Goal: Transaction & Acquisition: Obtain resource

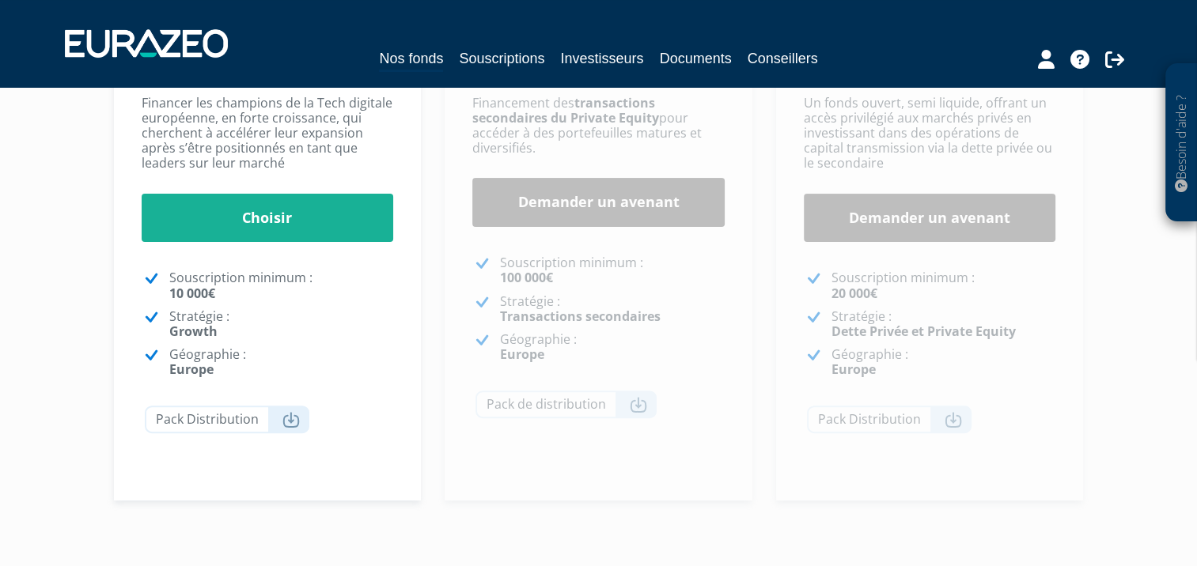
scroll to position [395, 0]
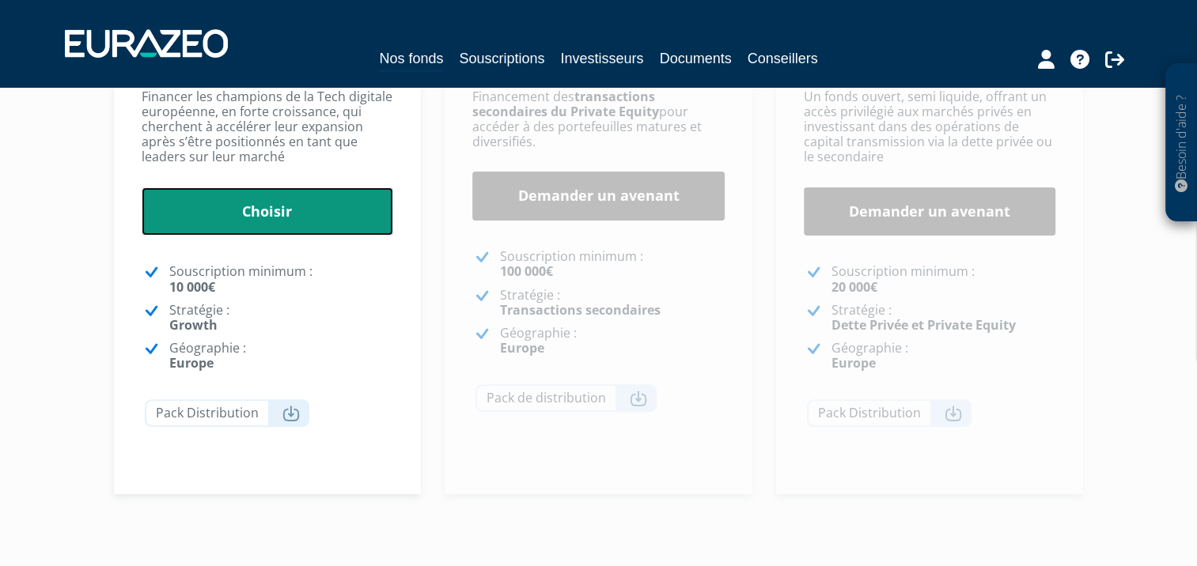
click at [282, 214] on link "Choisir" at bounding box center [268, 211] width 252 height 49
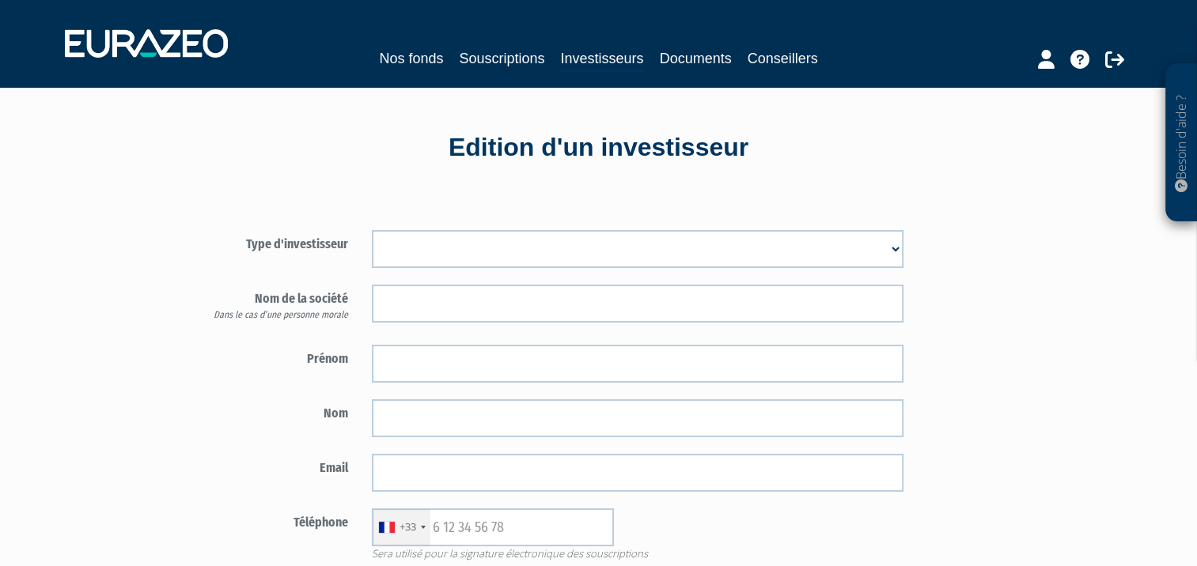
click at [895, 246] on select "Mr Mme Société" at bounding box center [637, 249] width 531 height 38
select select "2"
click at [372, 230] on select "Mr Mme Société" at bounding box center [637, 249] width 531 height 38
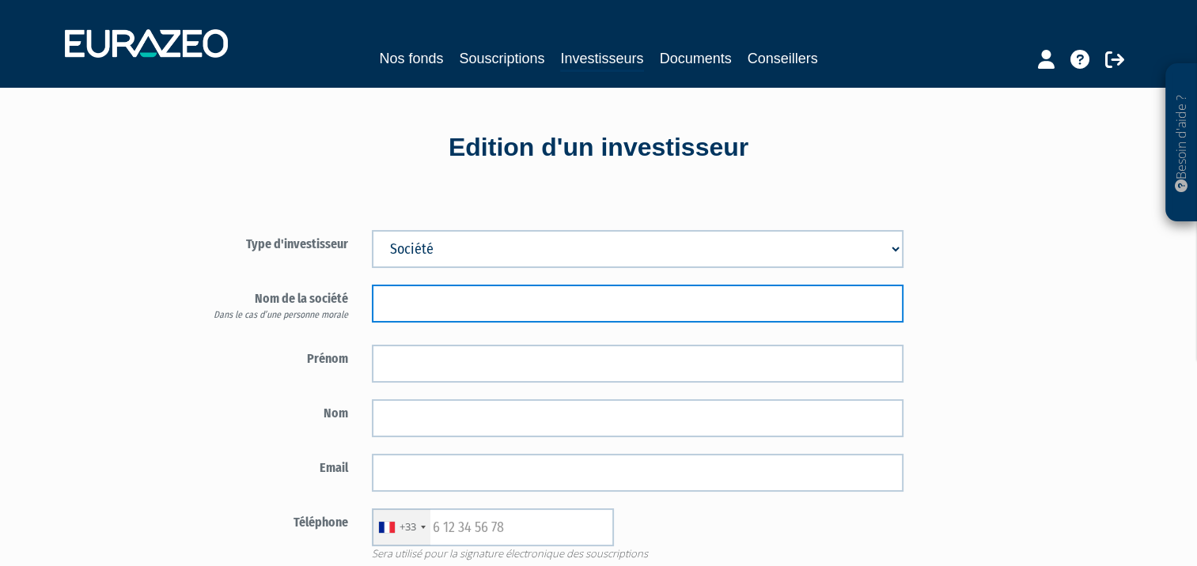
click at [405, 304] on input "text" at bounding box center [637, 304] width 531 height 38
type input "s"
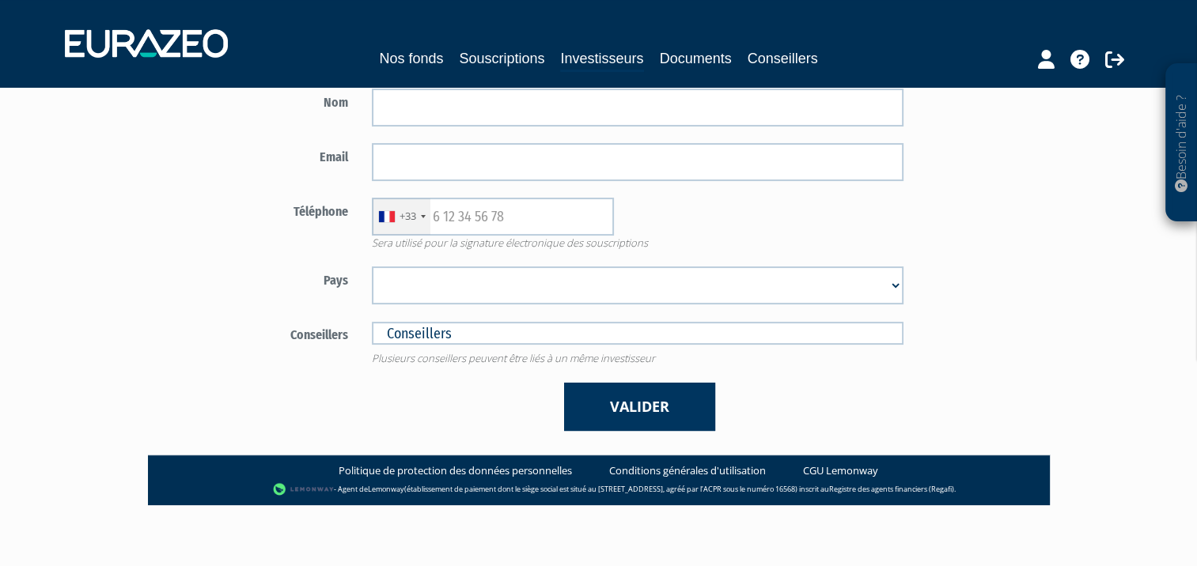
scroll to position [313, 0]
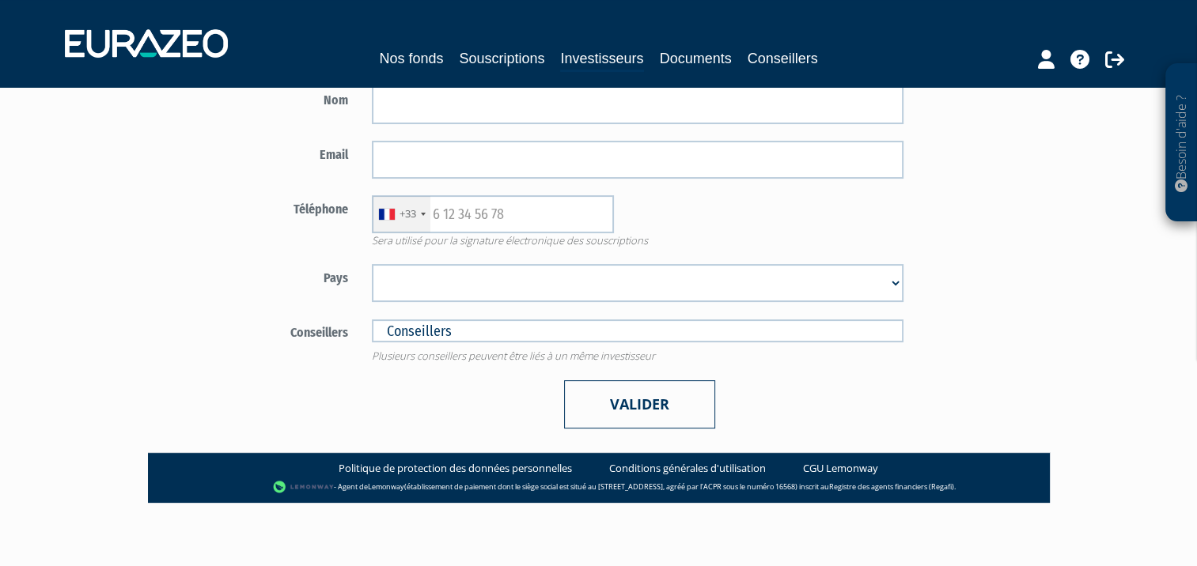
type input "SAS ALLONI"
click at [642, 407] on button "Valider" at bounding box center [639, 404] width 151 height 48
click at [656, 404] on button "Valider" at bounding box center [639, 404] width 151 height 48
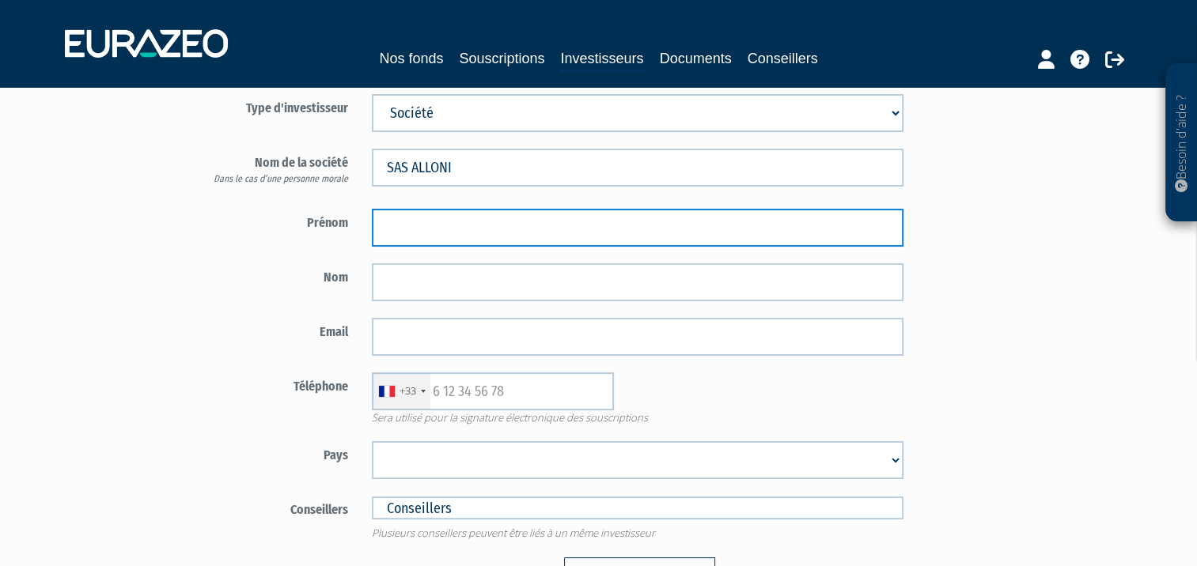
scroll to position [234, 0]
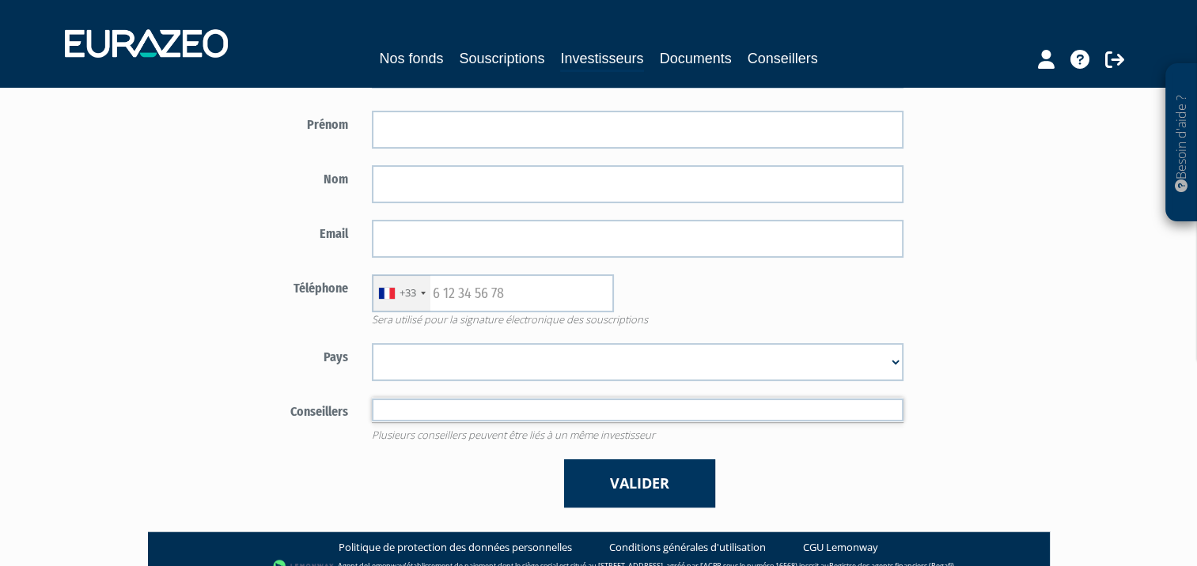
click at [464, 408] on input "text" at bounding box center [637, 410] width 531 height 23
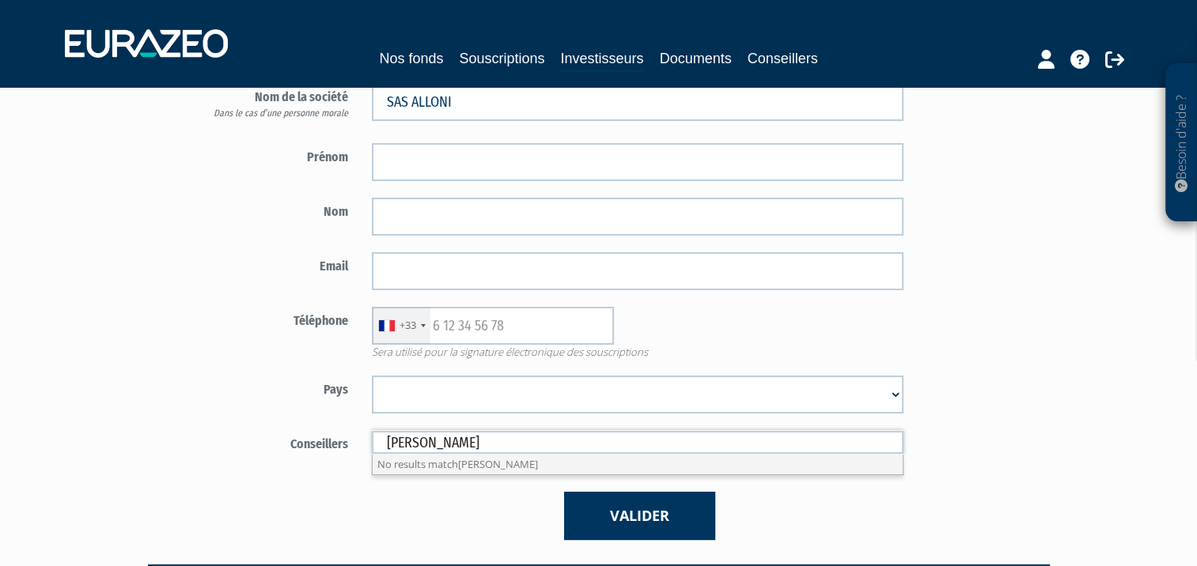
scroll to position [76, 0]
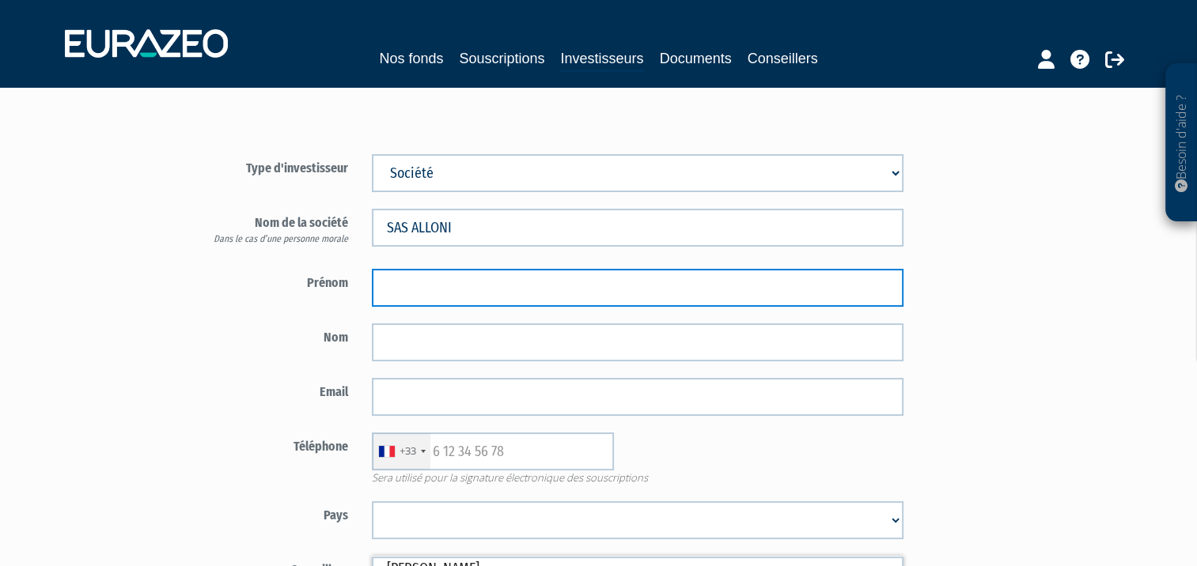
click at [437, 286] on input "text" at bounding box center [637, 288] width 531 height 38
type input "Conseillers"
type input "ALANN"
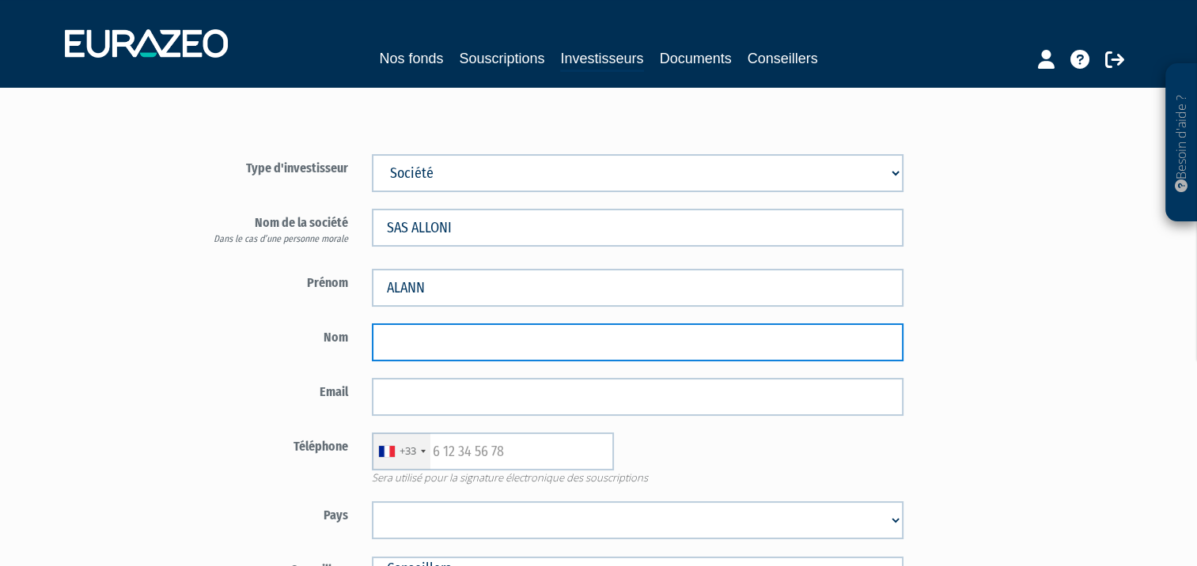
click at [414, 340] on input "text" at bounding box center [637, 342] width 531 height 38
type input "BOUVOT"
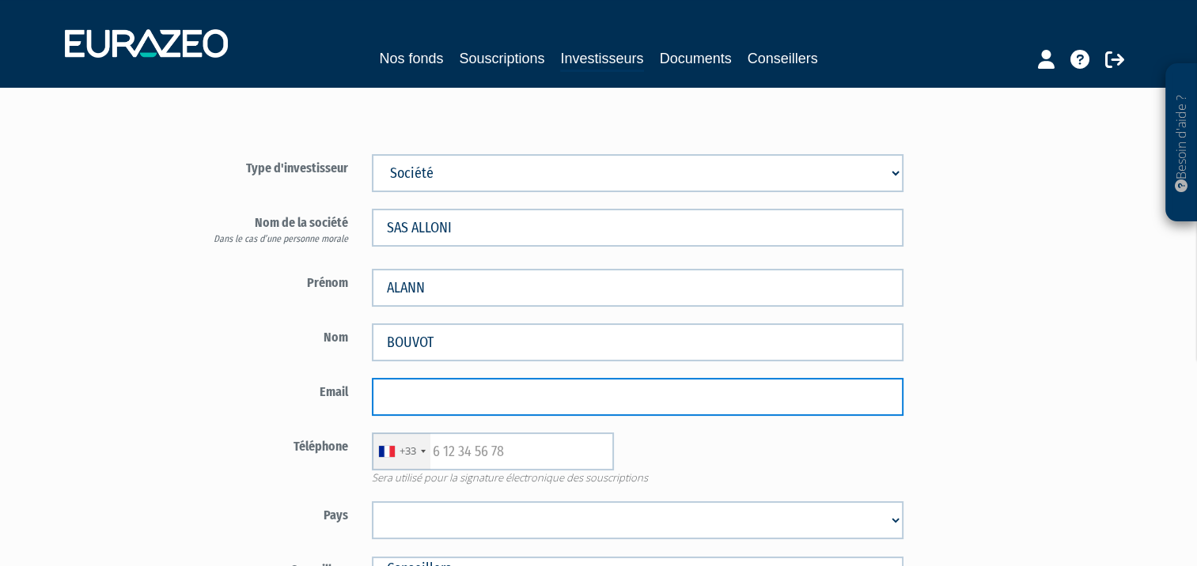
click at [394, 393] on input "email" at bounding box center [637, 397] width 531 height 38
paste input "alann.bouvot@sodexsport.fr"
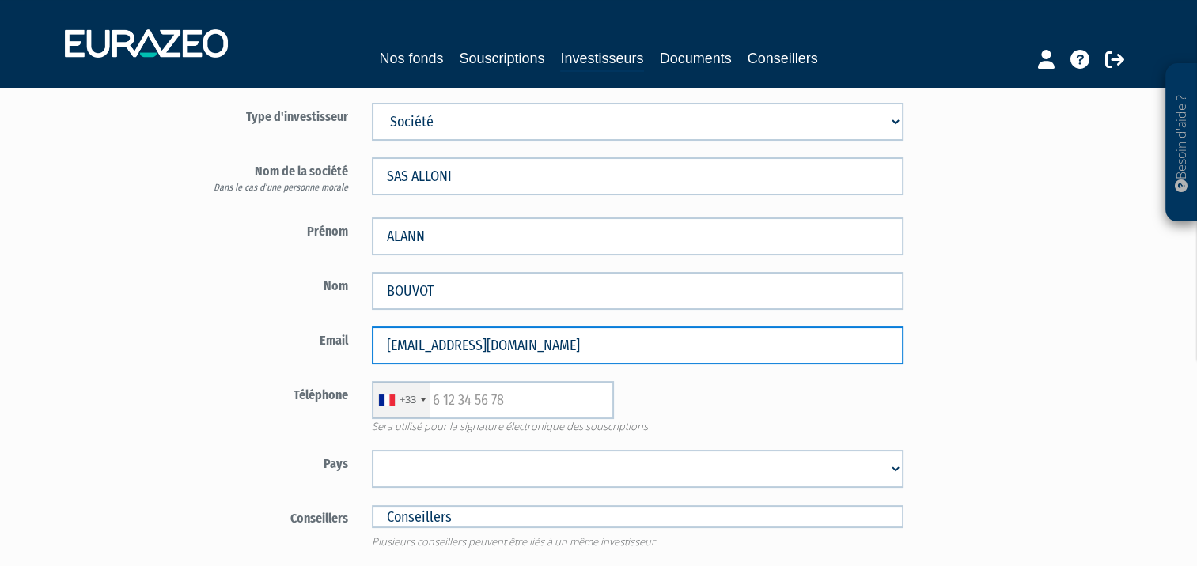
scroll to position [155, 0]
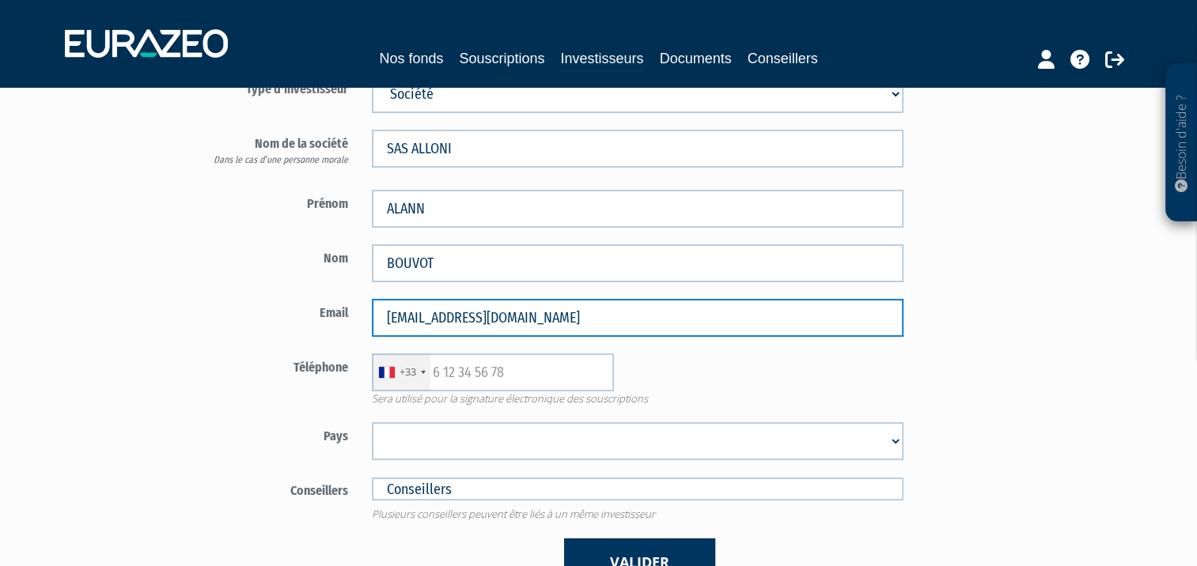
type input "alann.bouvot@sodexsport.fr"
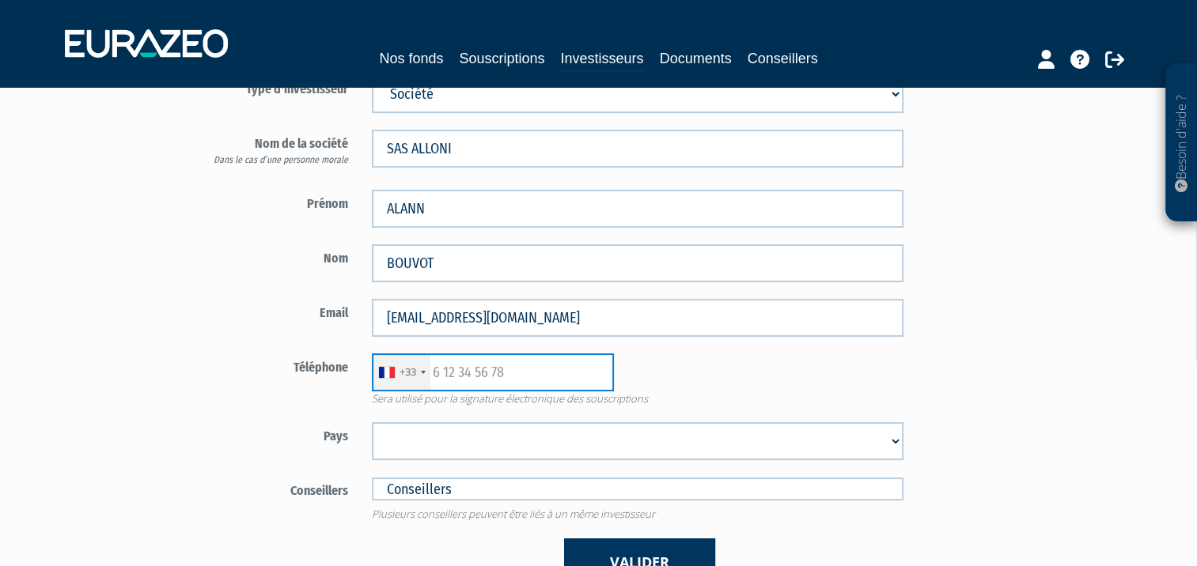
click at [494, 365] on input "text" at bounding box center [493, 373] width 242 height 38
type input "0601962909"
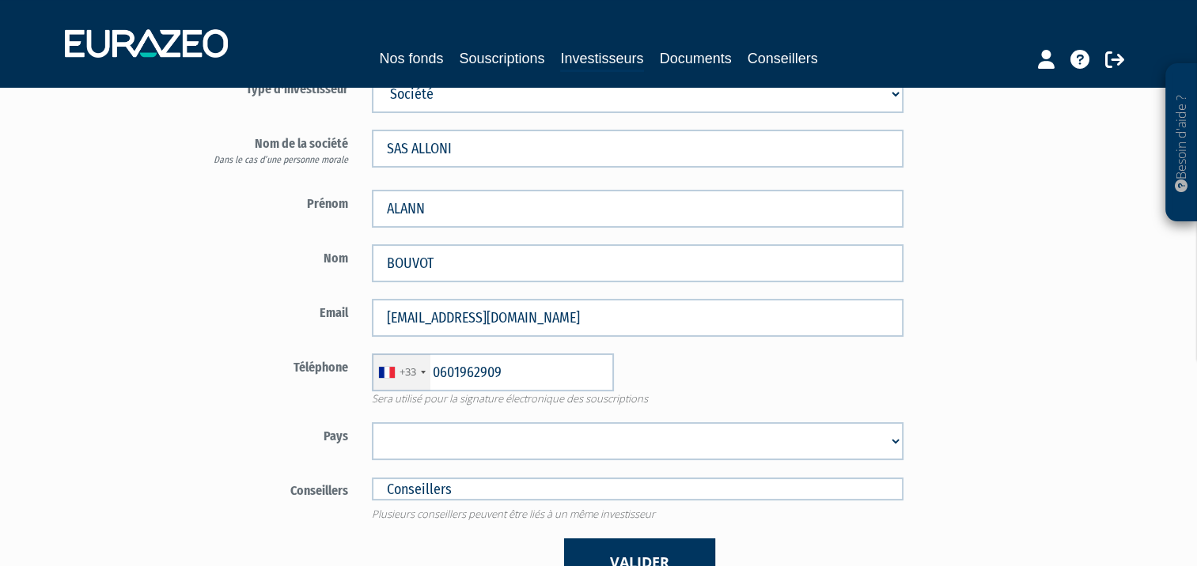
click at [440, 439] on select "Afghanistan Afrique du Sud Albanie Algérie Allemagne Andorre Angola Anguilla An…" at bounding box center [637, 441] width 531 height 38
select select "75"
click at [372, 422] on select "Afghanistan Afrique du Sud Albanie Algérie Allemagne Andorre Angola Anguilla An…" at bounding box center [637, 441] width 531 height 38
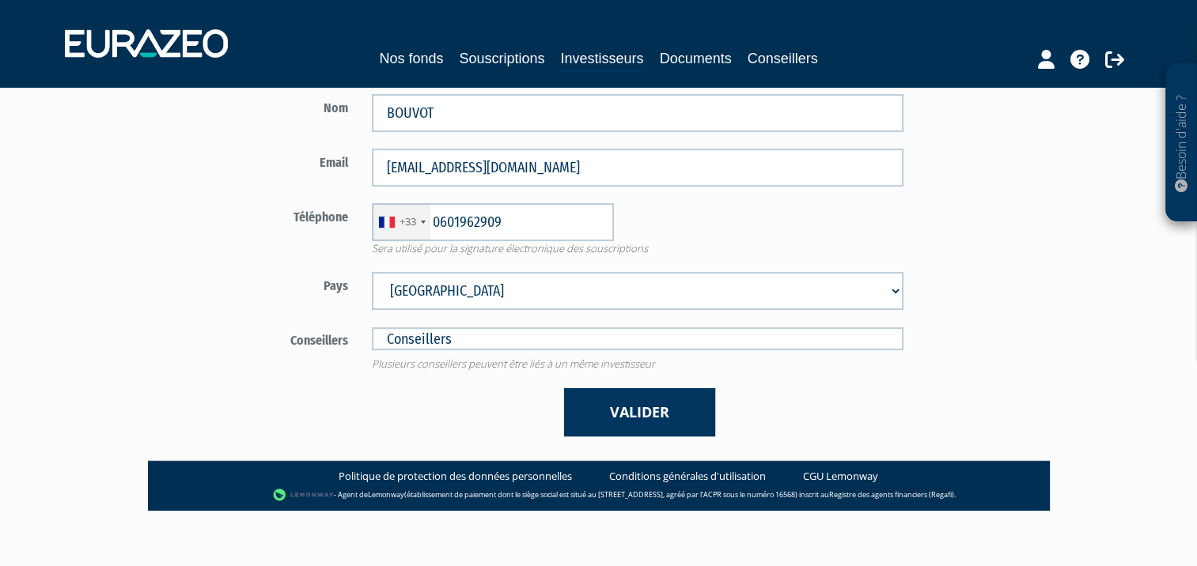
scroll to position [313, 0]
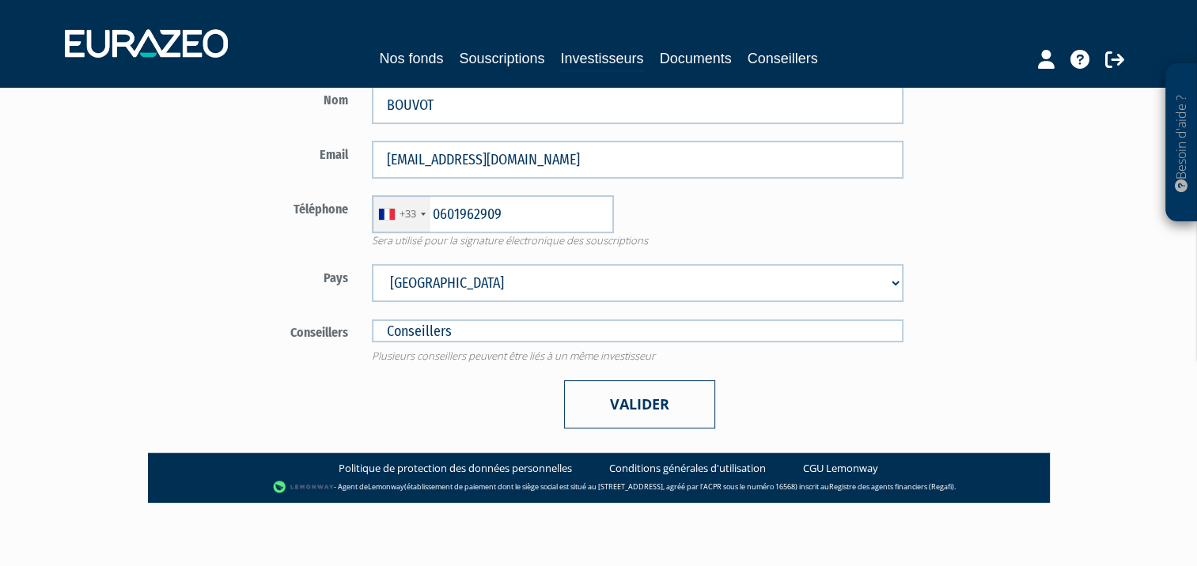
click at [637, 408] on button "Valider" at bounding box center [639, 404] width 151 height 48
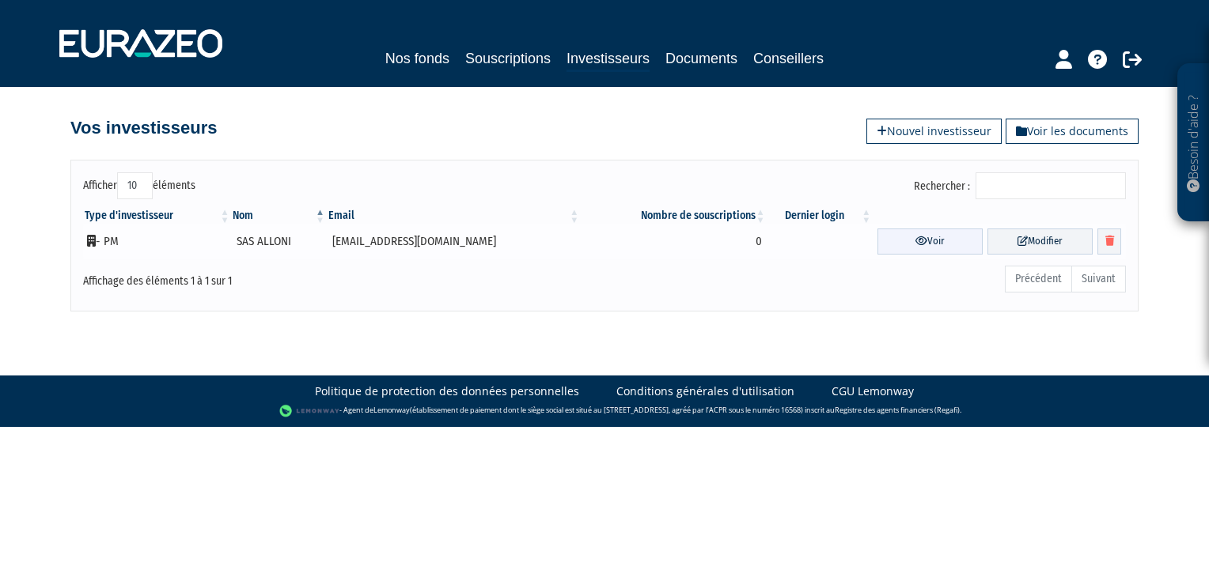
click at [915, 237] on icon at bounding box center [921, 241] width 12 height 10
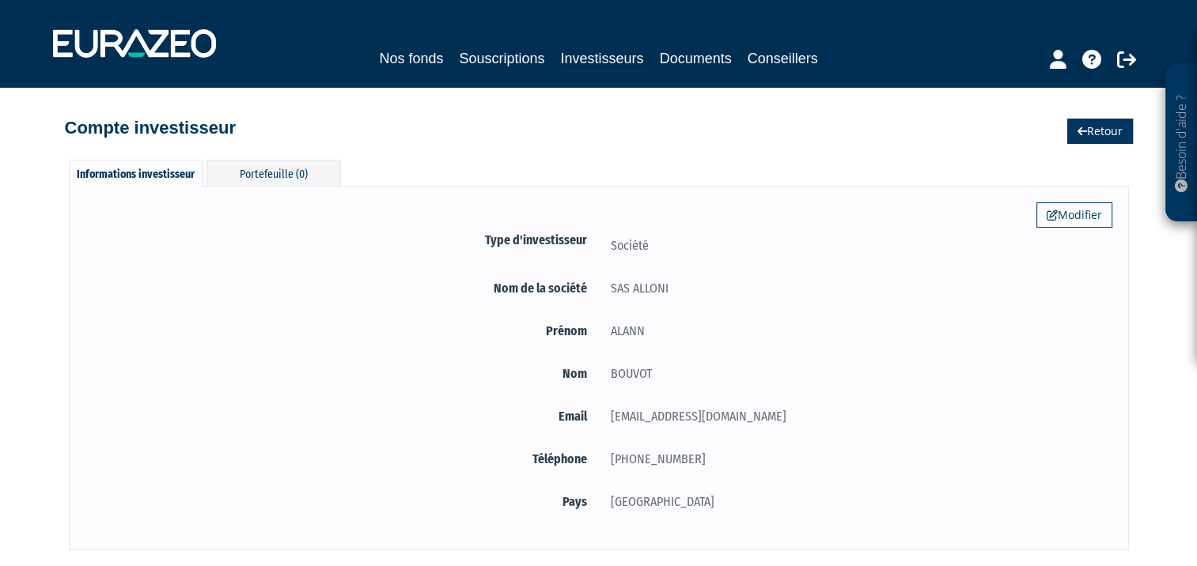
click at [1090, 130] on link "Retour" at bounding box center [1100, 131] width 66 height 25
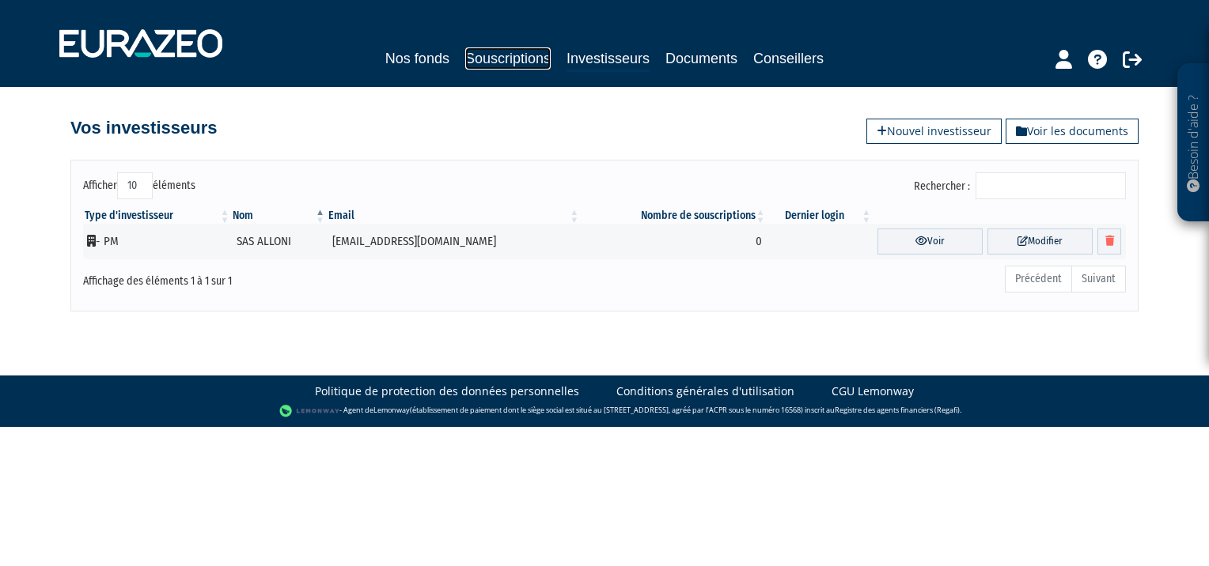
click at [515, 58] on link "Souscriptions" at bounding box center [507, 58] width 85 height 22
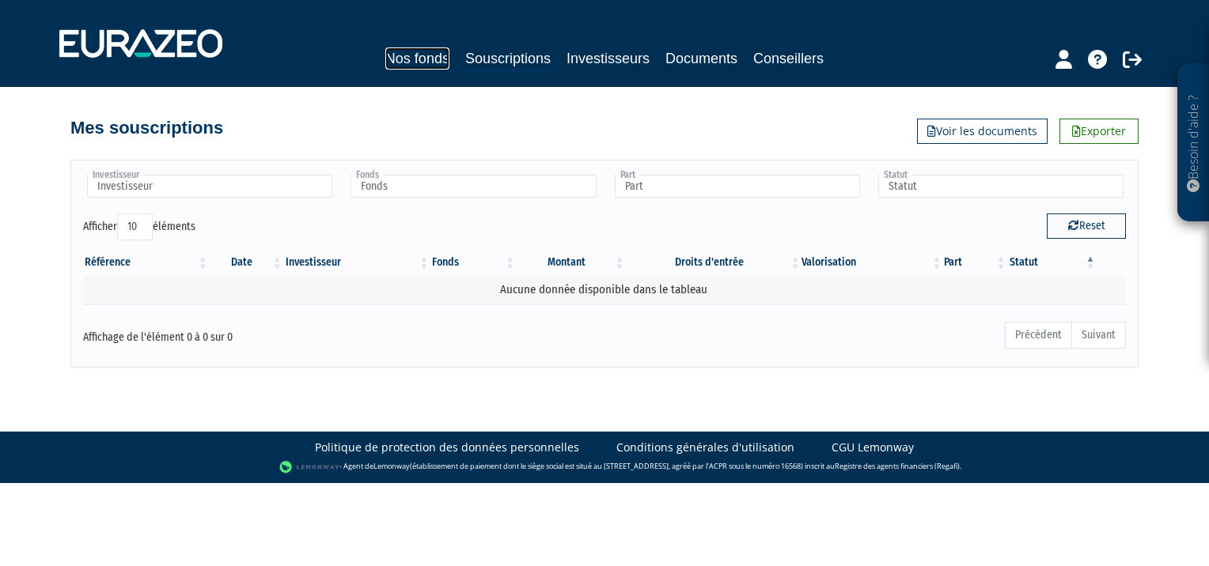
click at [420, 55] on link "Nos fonds" at bounding box center [417, 58] width 64 height 22
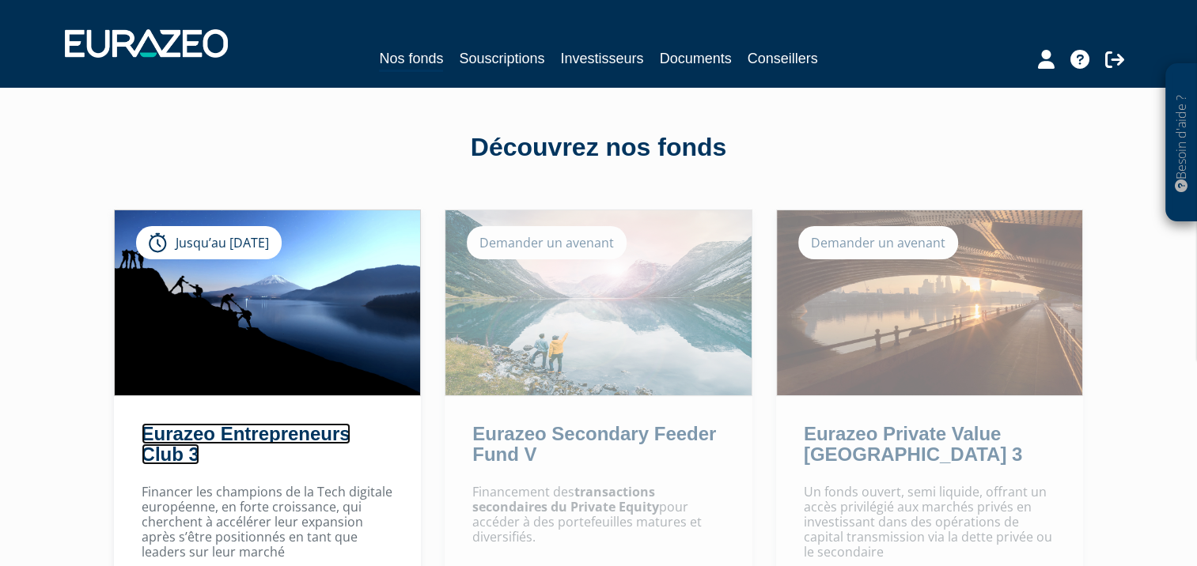
click at [297, 432] on link "Eurazeo Entrepreneurs Club 3" at bounding box center [246, 444] width 209 height 42
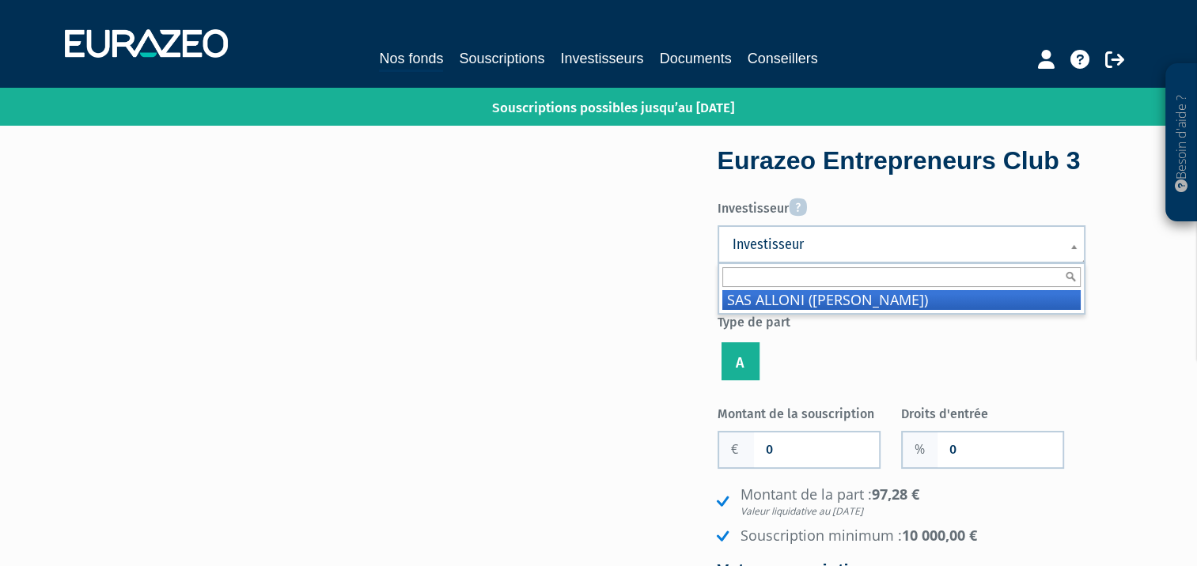
click at [793, 254] on span "Investisseur" at bounding box center [890, 244] width 317 height 19
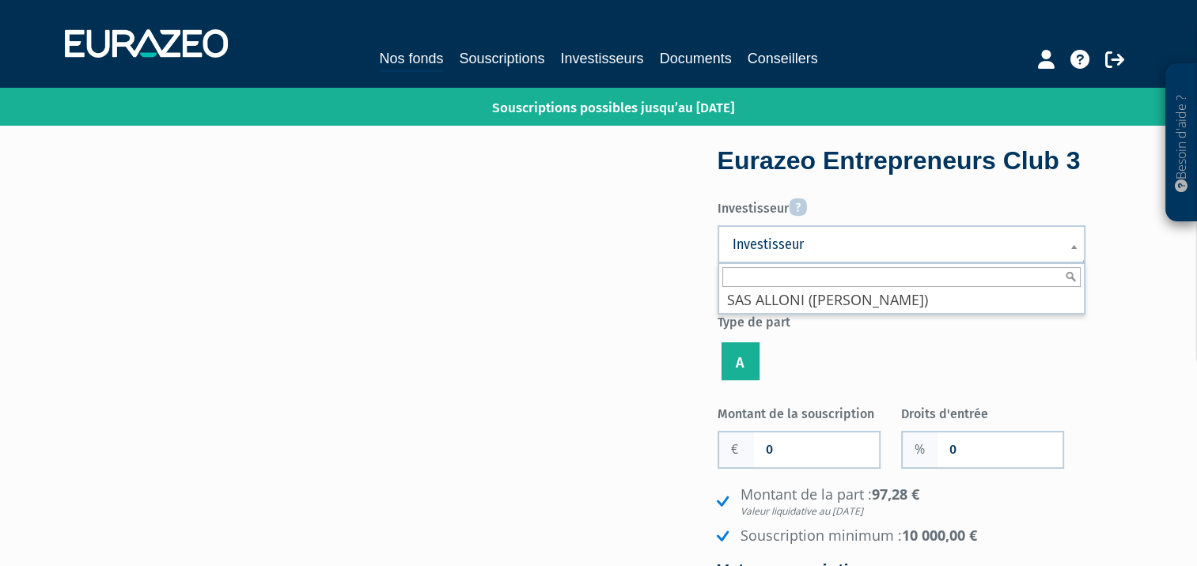
click at [952, 383] on ul "A" at bounding box center [901, 361] width 368 height 45
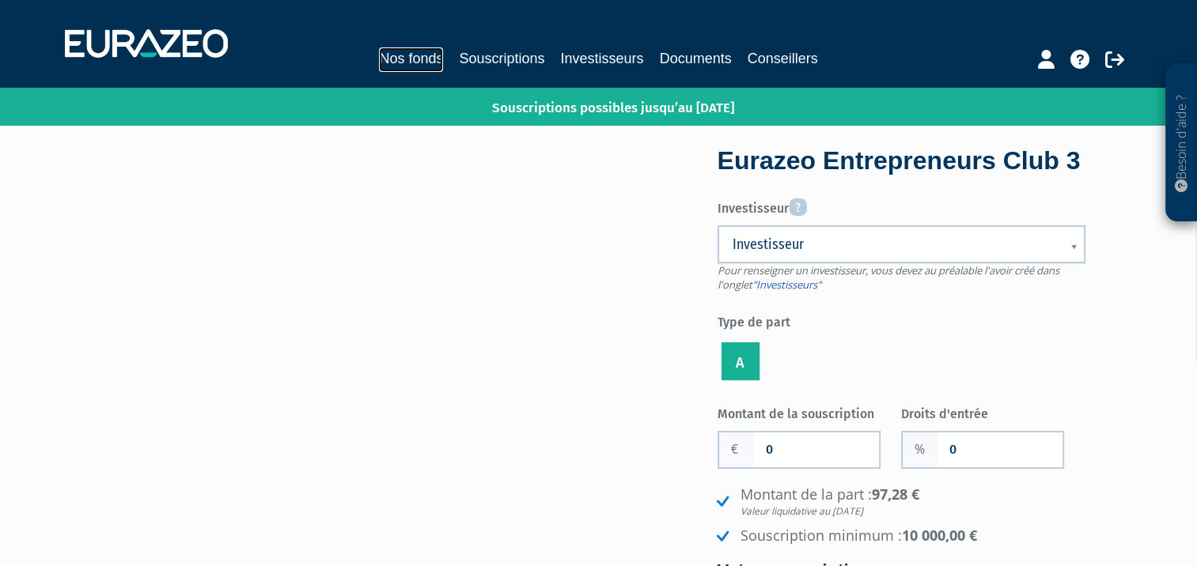
click at [418, 56] on link "Nos fonds" at bounding box center [411, 59] width 64 height 25
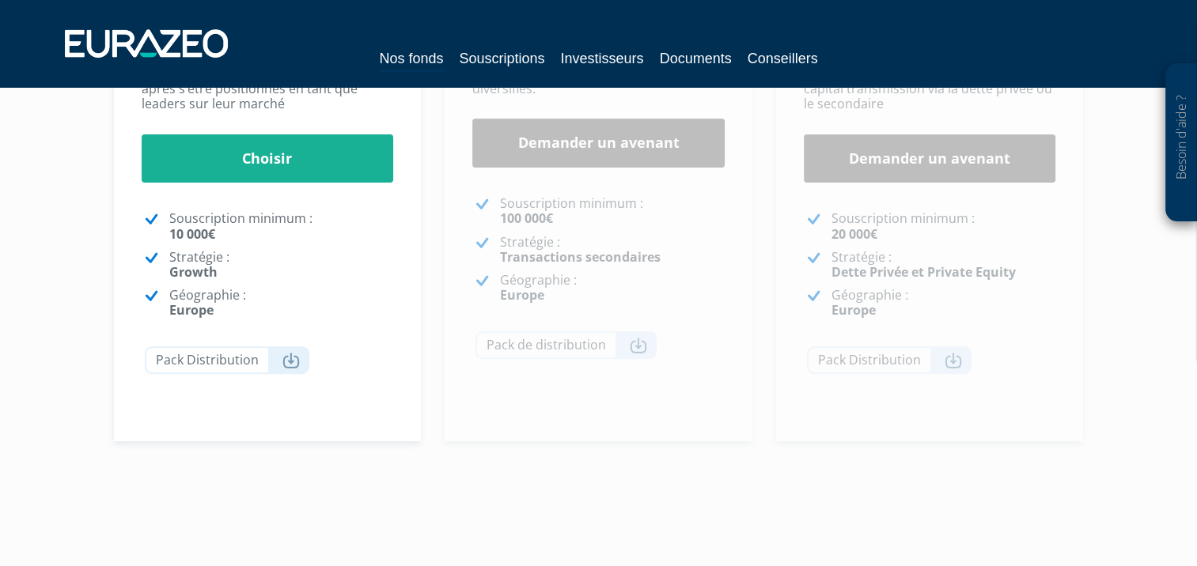
scroll to position [475, 0]
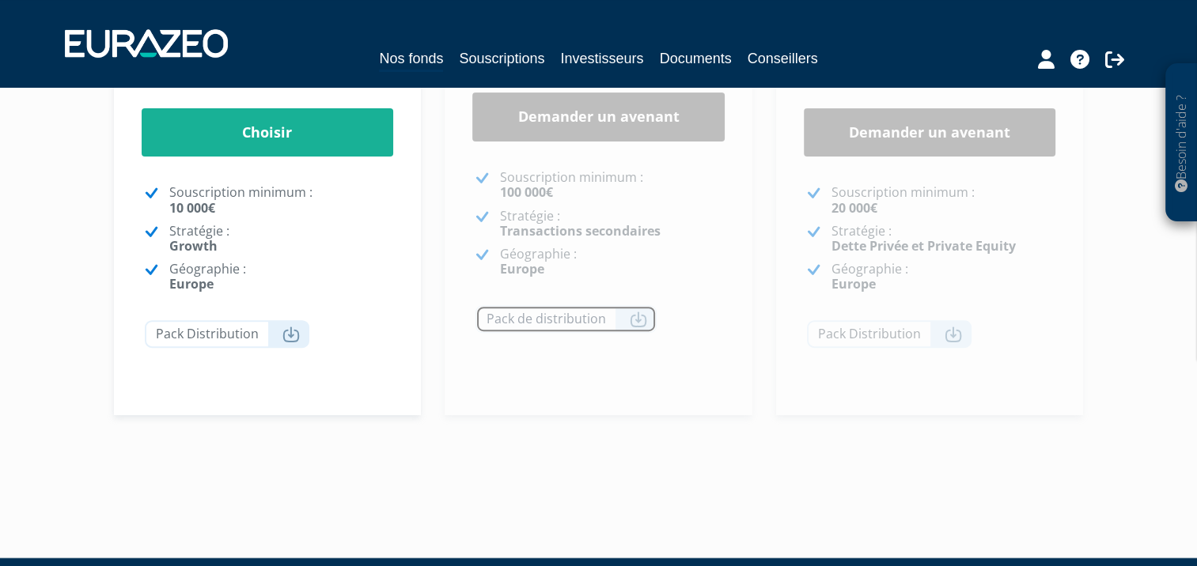
click at [636, 318] on icon at bounding box center [638, 320] width 17 height 16
click at [611, 455] on div "Découvrez nos fonds Eurazeo Entrepreneurs Club 3 Jusqu’au [DATE] [GEOGRAPHIC_DA…" at bounding box center [598, 53] width 925 height 882
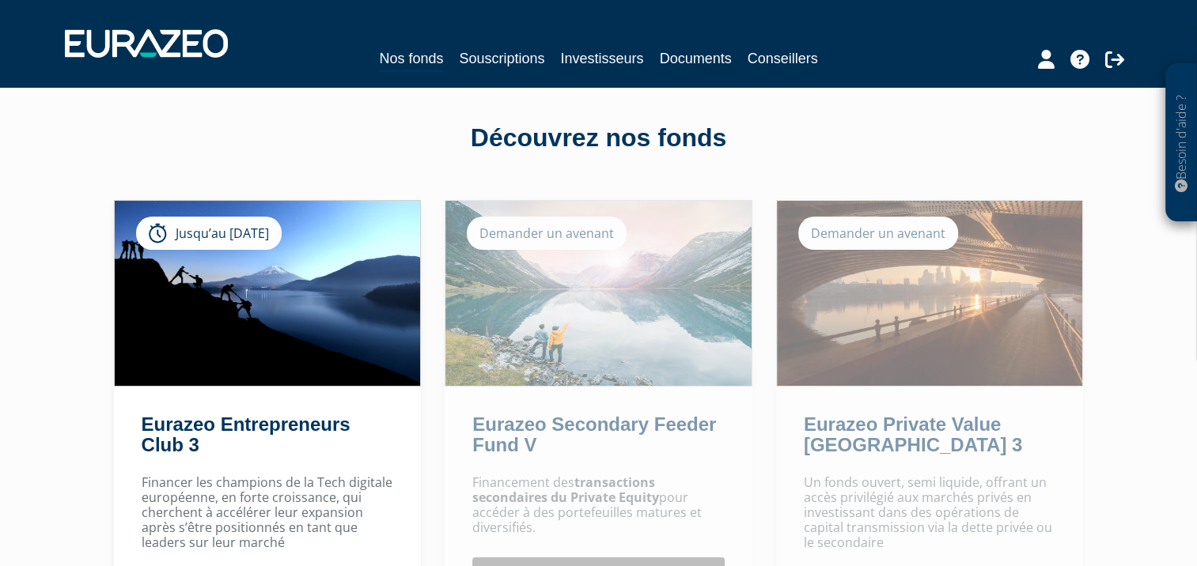
scroll to position [0, 0]
